Goal: Use online tool/utility: Utilize a website feature to perform a specific function

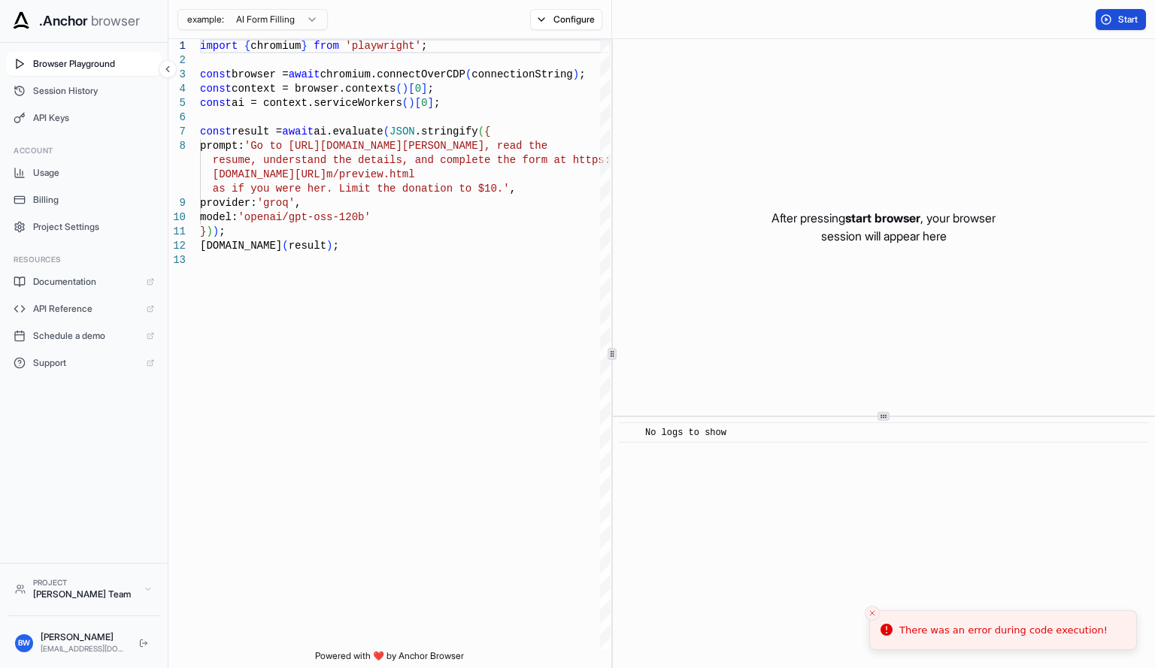
click at [1139, 20] on span "Start" at bounding box center [1128, 20] width 21 height 12
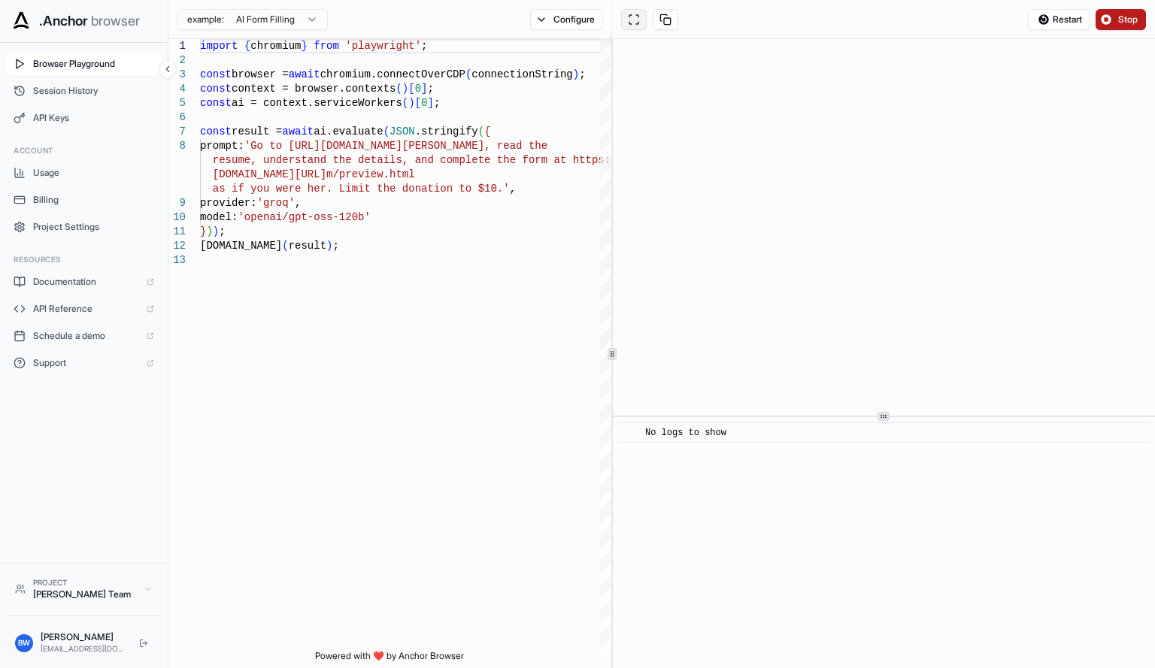
click at [633, 16] on button at bounding box center [634, 19] width 26 height 21
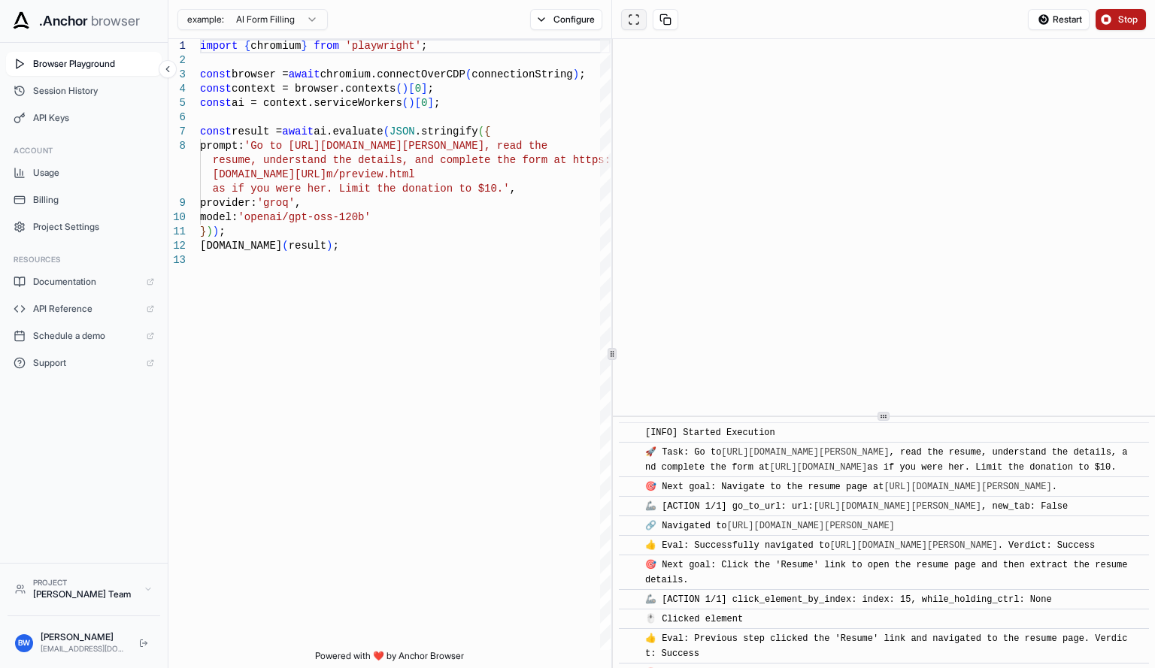
scroll to position [1997, 0]
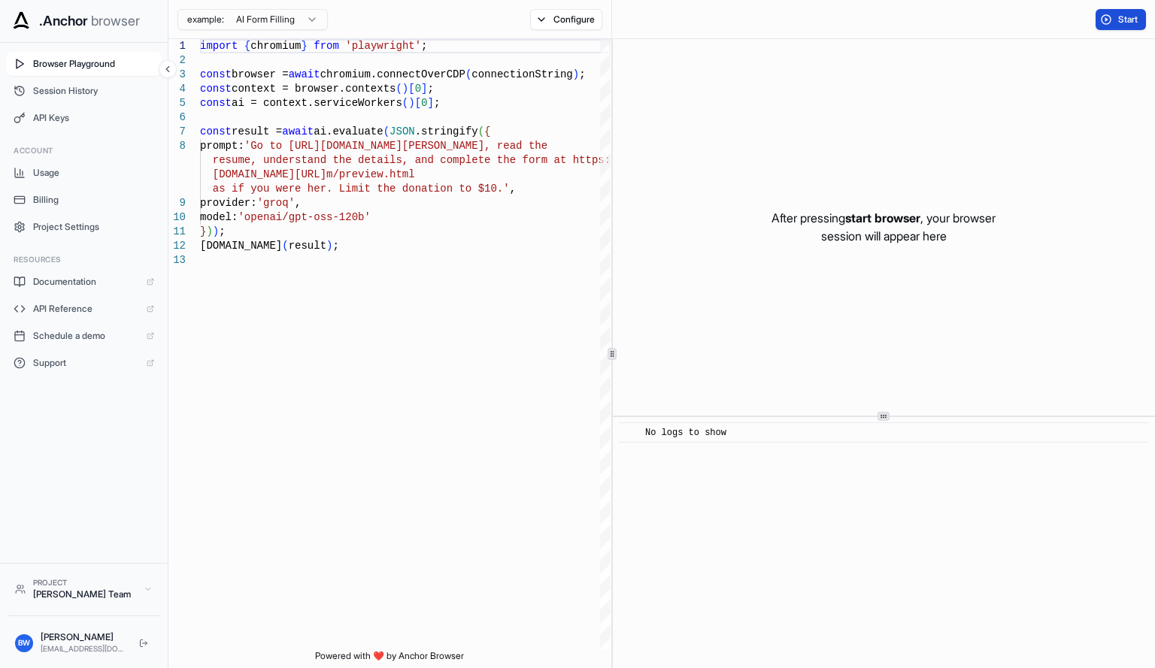
click at [1125, 23] on span "Start" at bounding box center [1128, 20] width 21 height 12
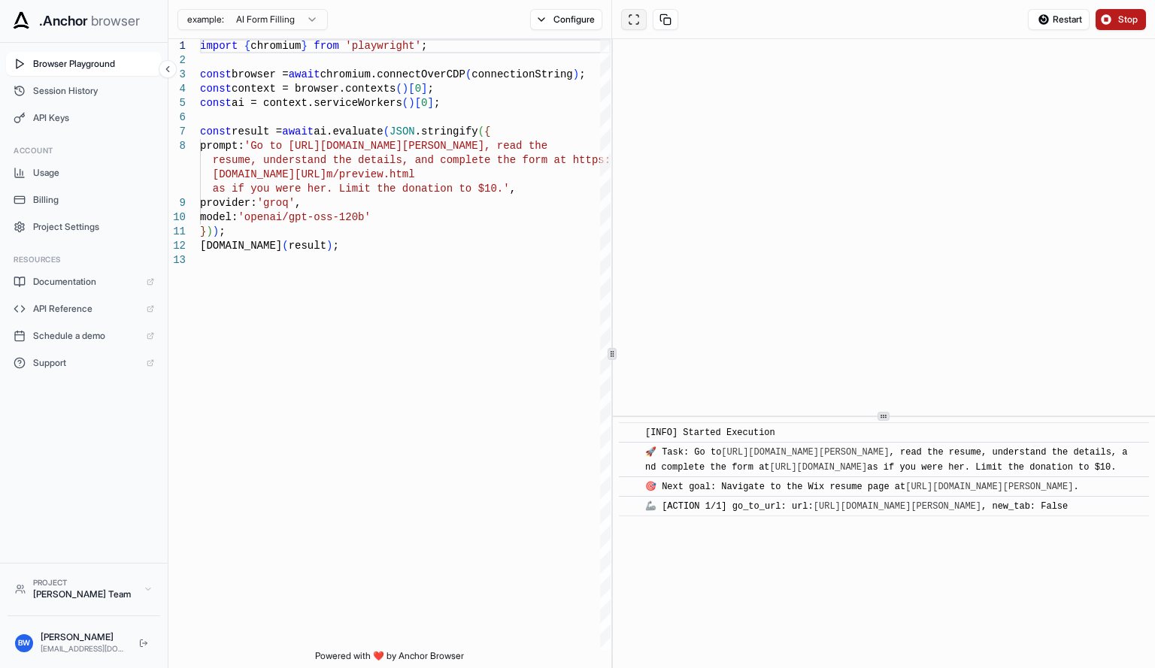
click at [634, 14] on button at bounding box center [634, 19] width 26 height 21
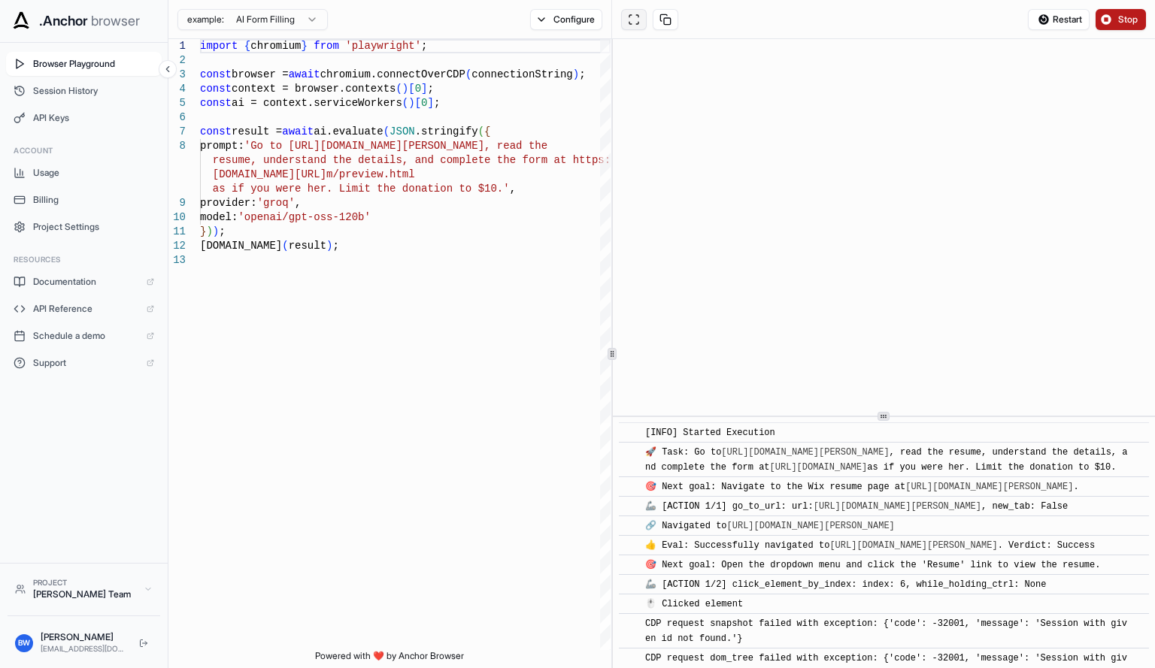
scroll to position [1948, 0]
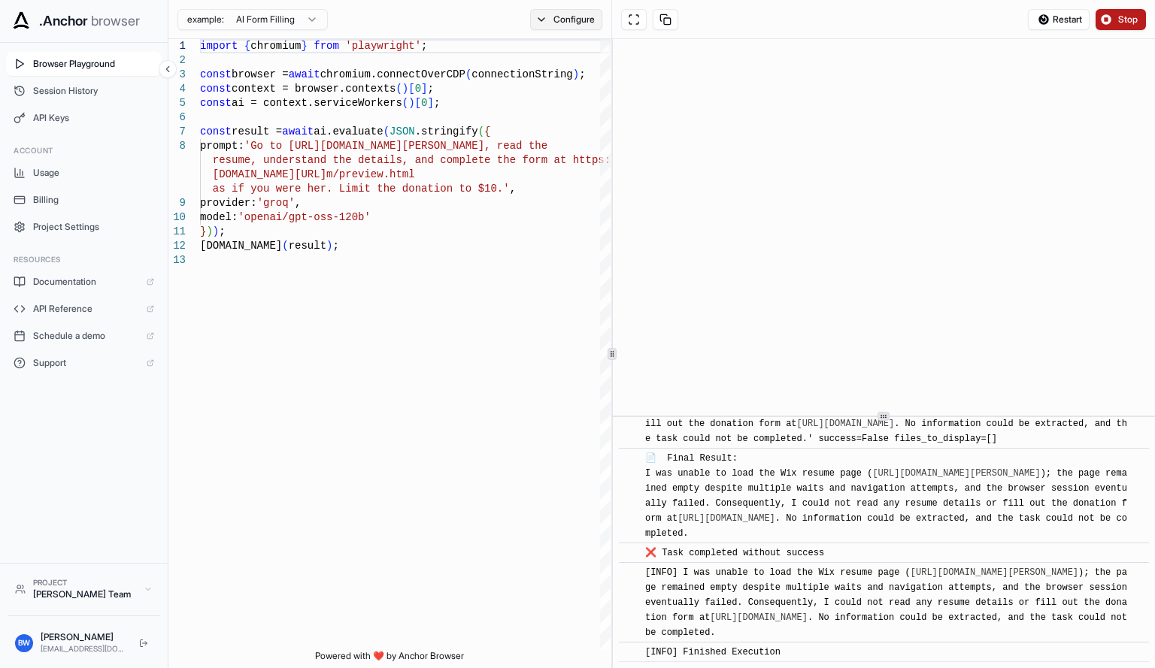
click at [553, 23] on button "Configure" at bounding box center [566, 19] width 73 height 21
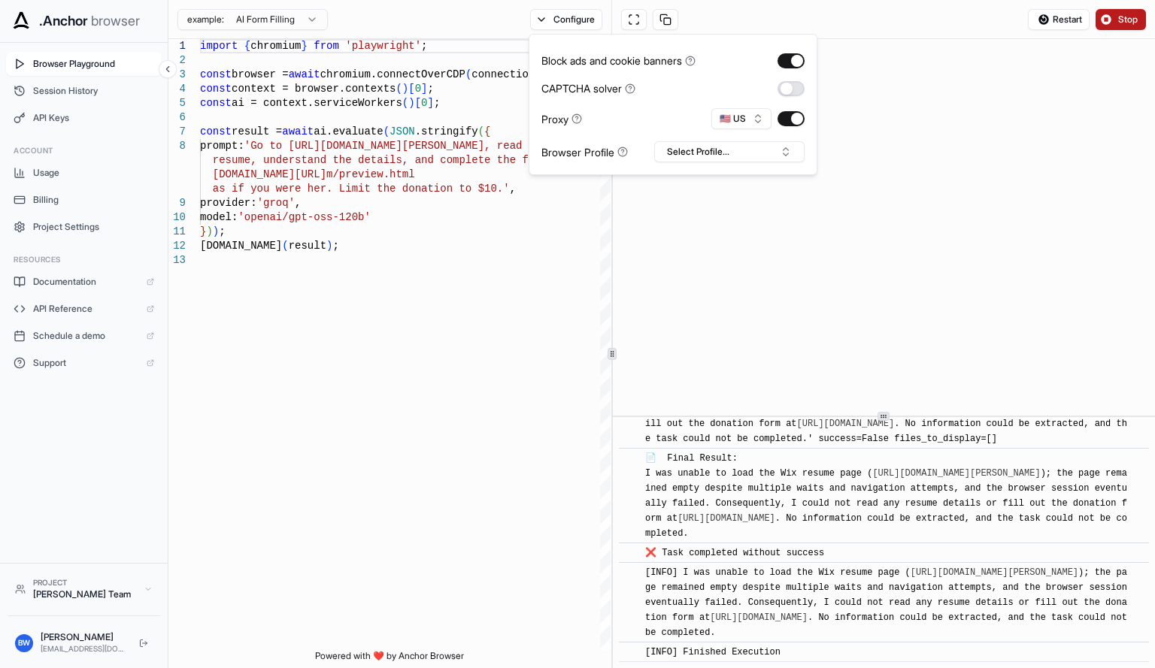
click at [786, 95] on button "button" at bounding box center [790, 88] width 27 height 15
click at [792, 59] on button "button" at bounding box center [790, 60] width 27 height 15
type textarea "**********"
click at [498, 289] on div "import { chromium } from 'playwright' ; const browser = await chromium.connectO…" at bounding box center [405, 451] width 410 height 825
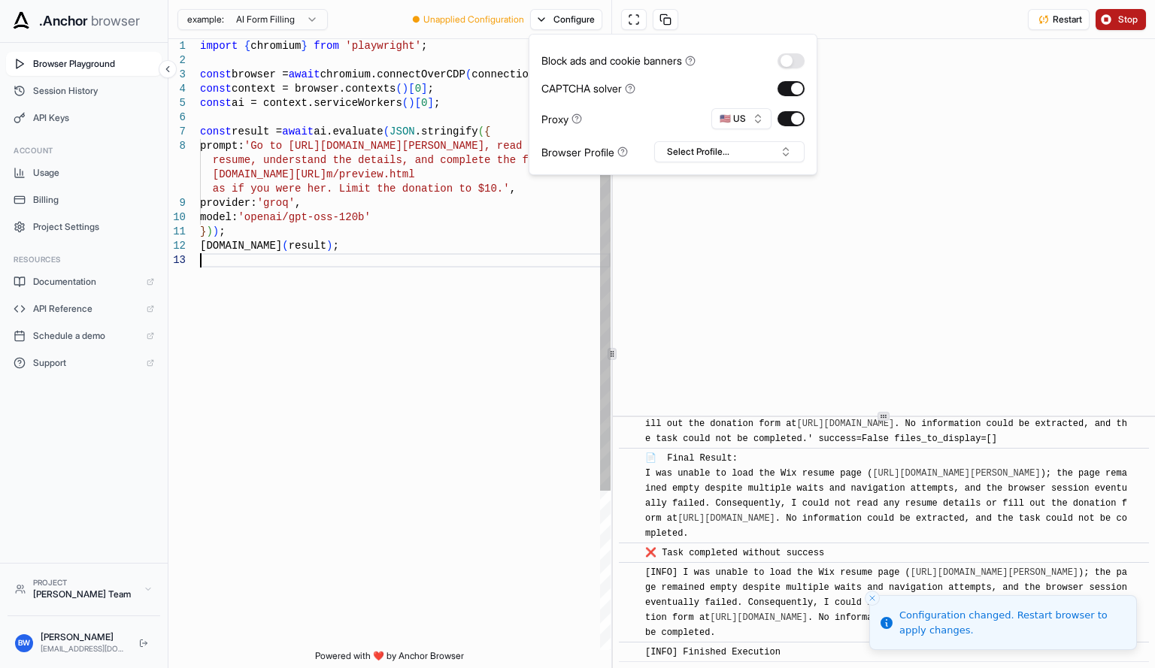
scroll to position [0, 0]
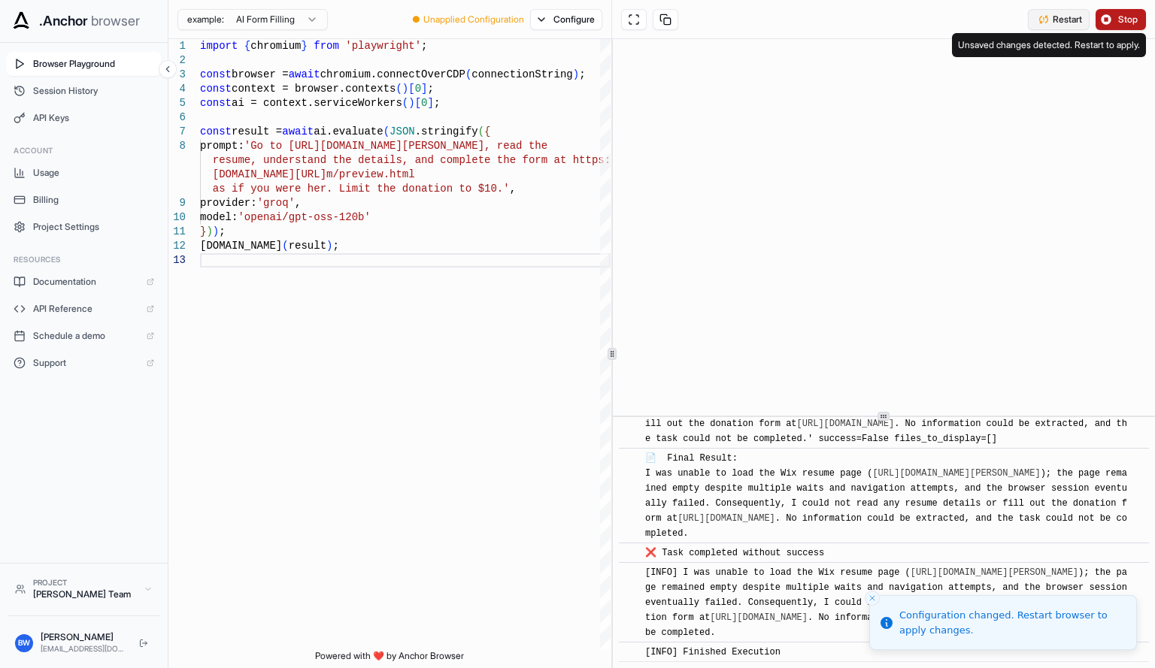
click at [1044, 16] on button "Restart" at bounding box center [1059, 19] width 62 height 21
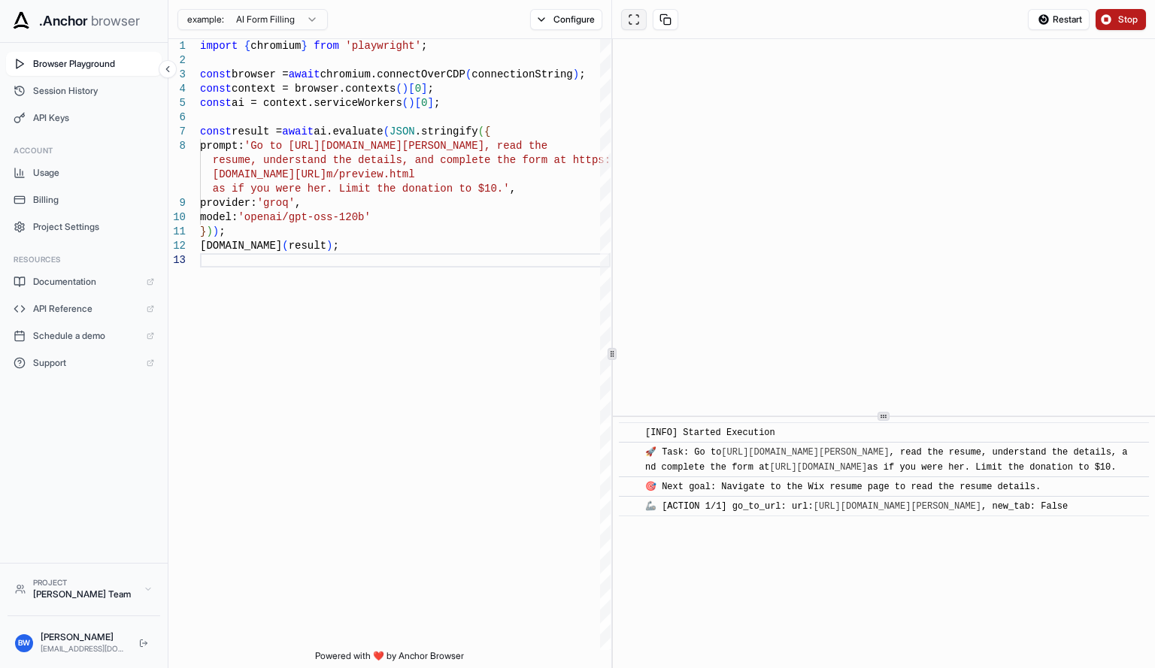
click at [629, 24] on button at bounding box center [634, 19] width 26 height 21
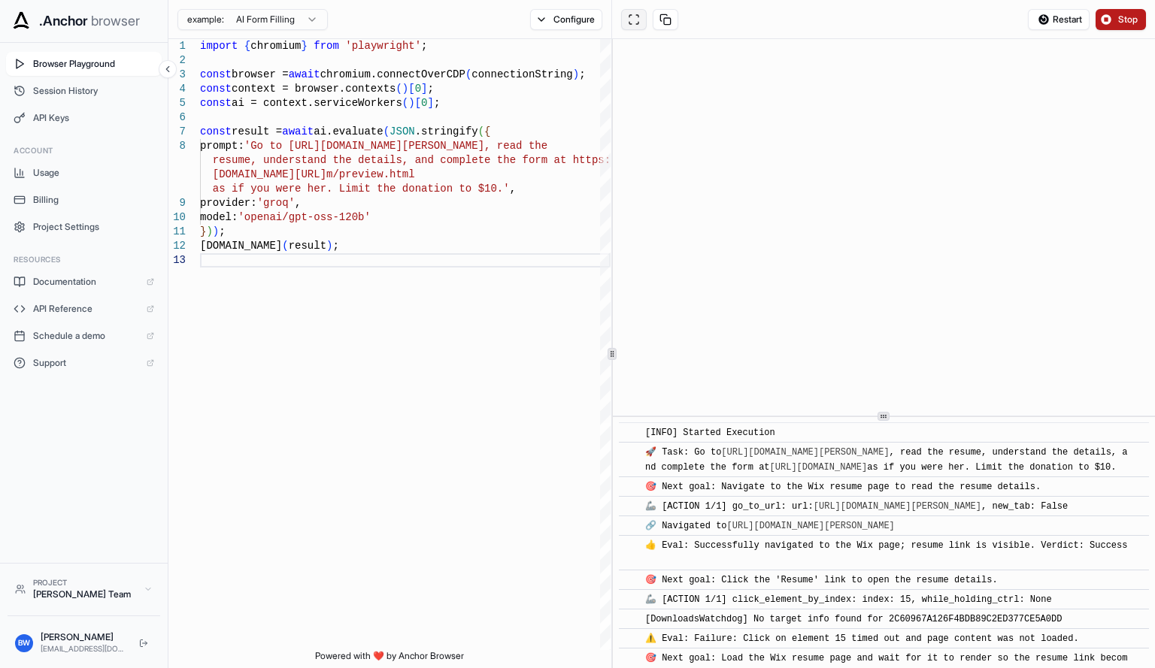
scroll to position [1100, 0]
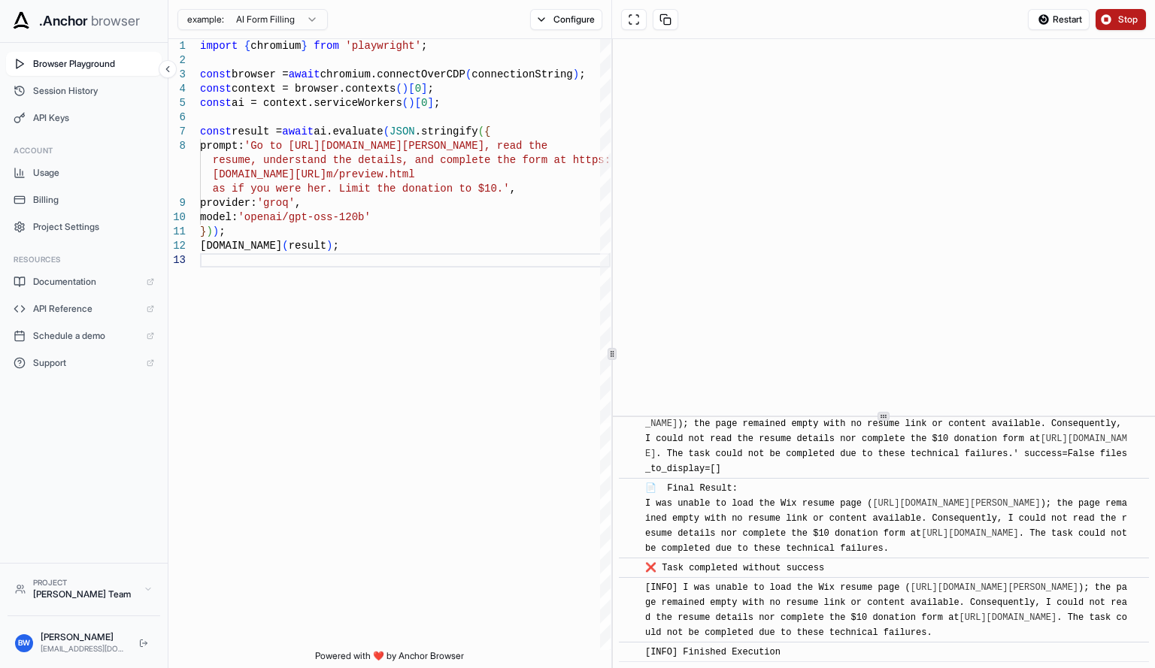
click at [1110, 14] on button "Stop" at bounding box center [1120, 19] width 50 height 21
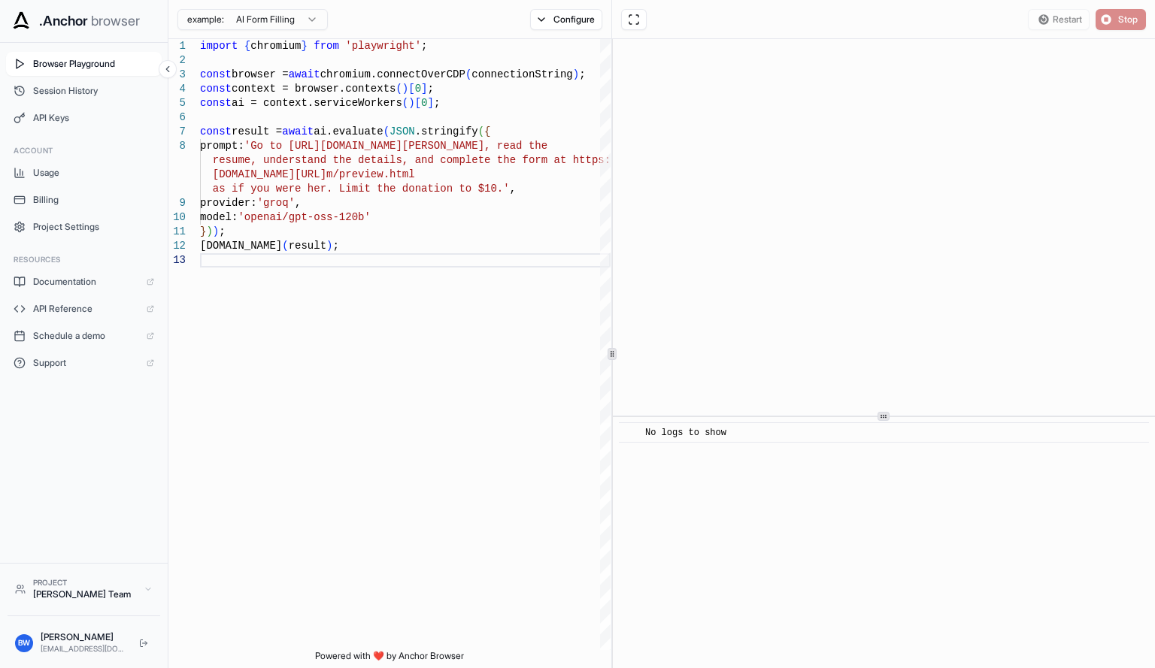
scroll to position [0, 0]
click at [1105, 22] on button "Stop" at bounding box center [1120, 19] width 50 height 21
click at [1105, 22] on button "Start" at bounding box center [1120, 19] width 50 height 21
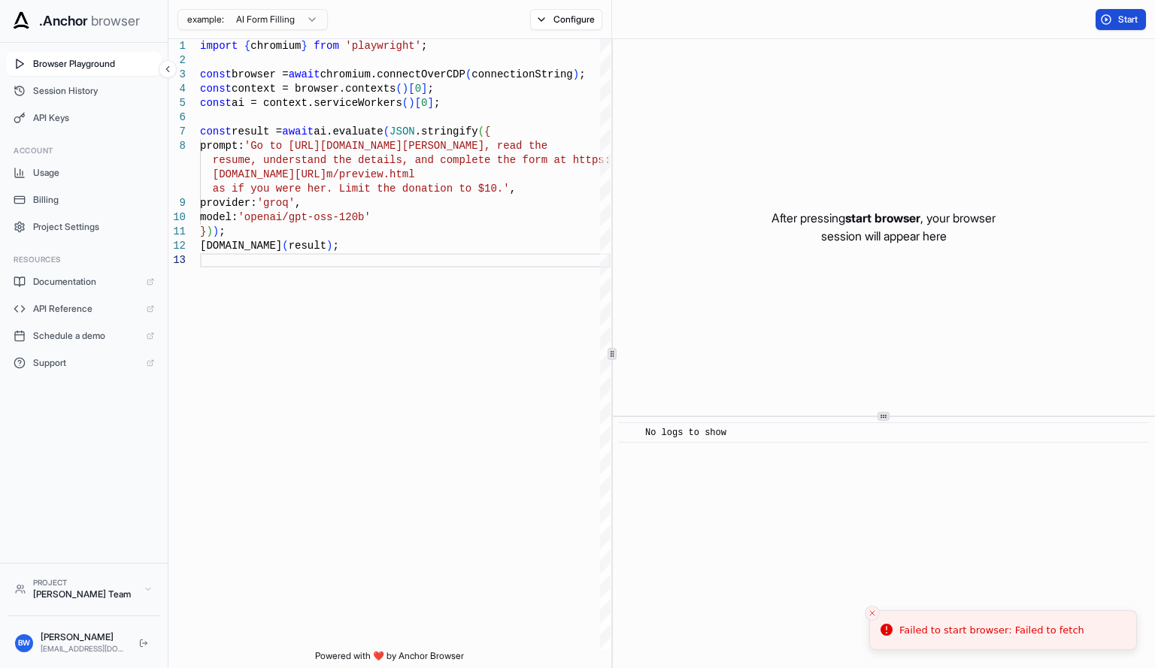
click at [1107, 15] on button "Start" at bounding box center [1120, 19] width 50 height 21
click at [862, 545] on div "​ No logs to show" at bounding box center [884, 542] width 542 height 251
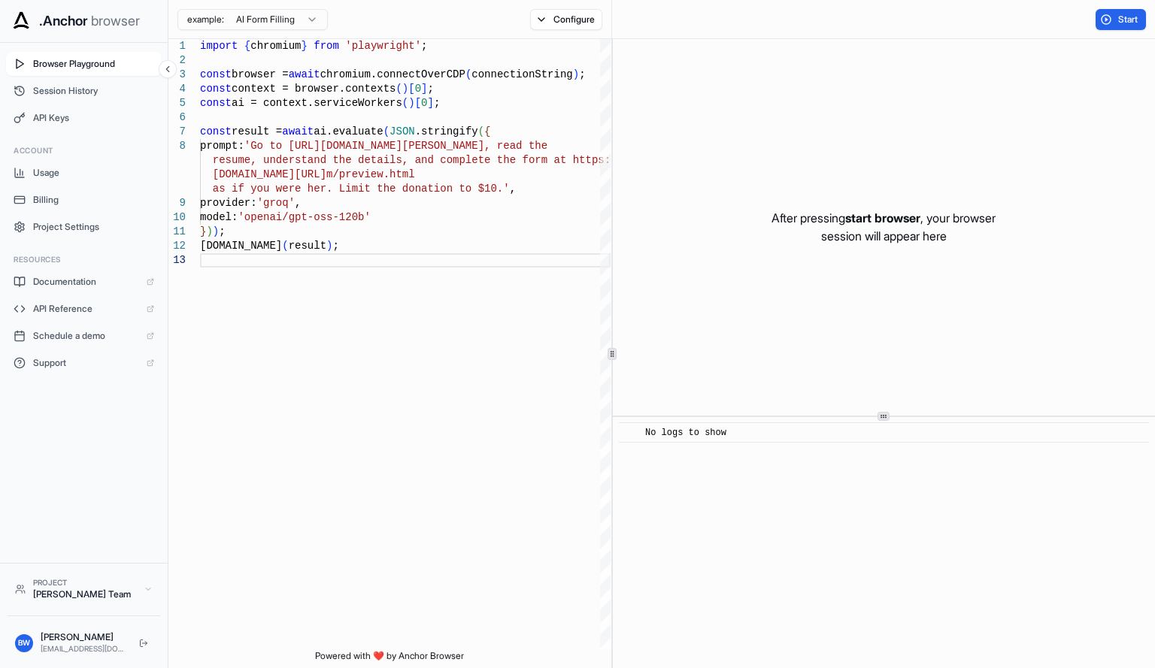
drag, startPoint x: 1016, startPoint y: 61, endPoint x: 1012, endPoint y: 49, distance: 12.8
click at [1012, 49] on div "After pressing start browser , your browser session will appear here" at bounding box center [884, 227] width 542 height 377
click at [1006, 17] on div "Start" at bounding box center [883, 19] width 543 height 39
click at [1106, 17] on button "Start" at bounding box center [1120, 19] width 50 height 21
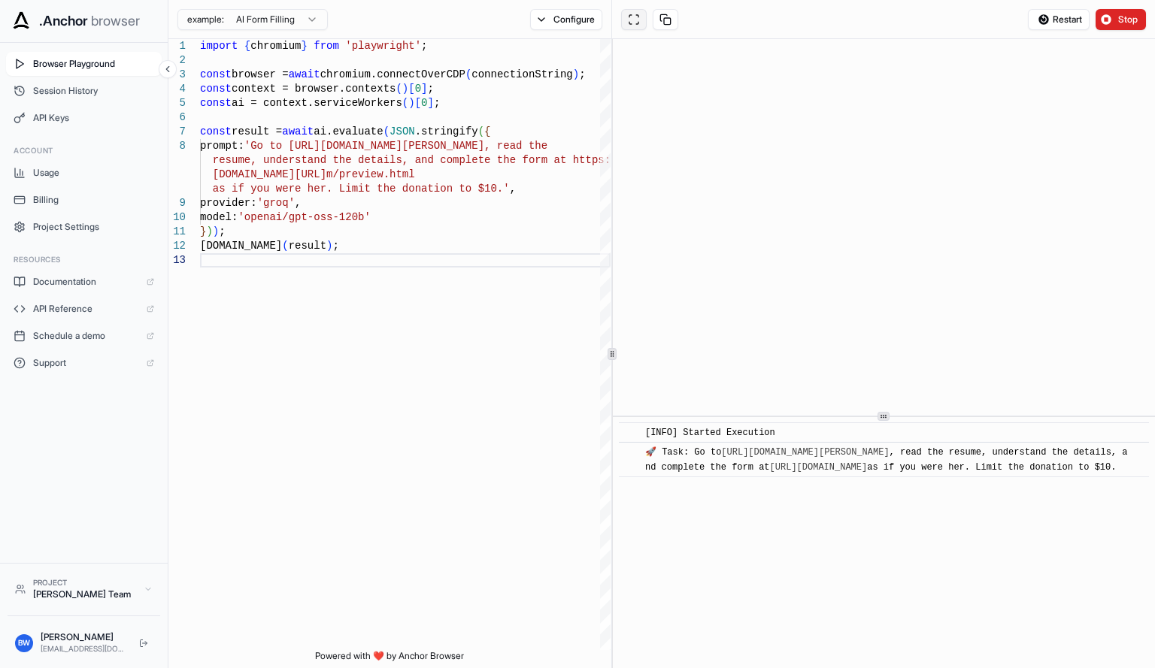
click at [636, 27] on button at bounding box center [634, 19] width 26 height 21
